Goal: Navigation & Orientation: Find specific page/section

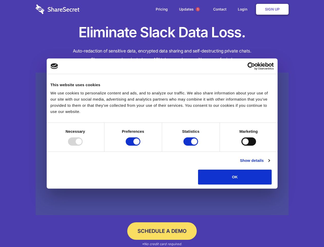
click at [83, 145] on div at bounding box center [75, 141] width 15 height 8
click at [141, 145] on input "Preferences" at bounding box center [133, 141] width 15 height 8
checkbox input "false"
click at [192, 145] on input "Statistics" at bounding box center [191, 141] width 15 height 8
checkbox input "false"
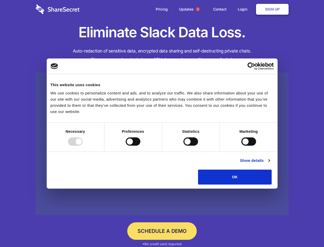
click at [242, 145] on input "Marketing" at bounding box center [249, 141] width 15 height 8
checkbox input "true"
click at [270, 163] on link "Show details" at bounding box center [255, 160] width 30 height 6
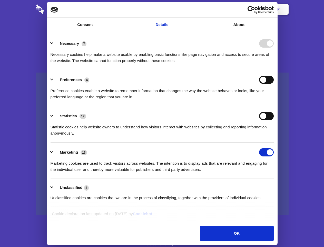
click at [274, 70] on li "Necessary 7 Necessary cookies help make a website usable by enabling basic func…" at bounding box center [162, 52] width 223 height 36
click at [198, 9] on span "1" at bounding box center [198, 9] width 4 height 4
